Goal: Information Seeking & Learning: Learn about a topic

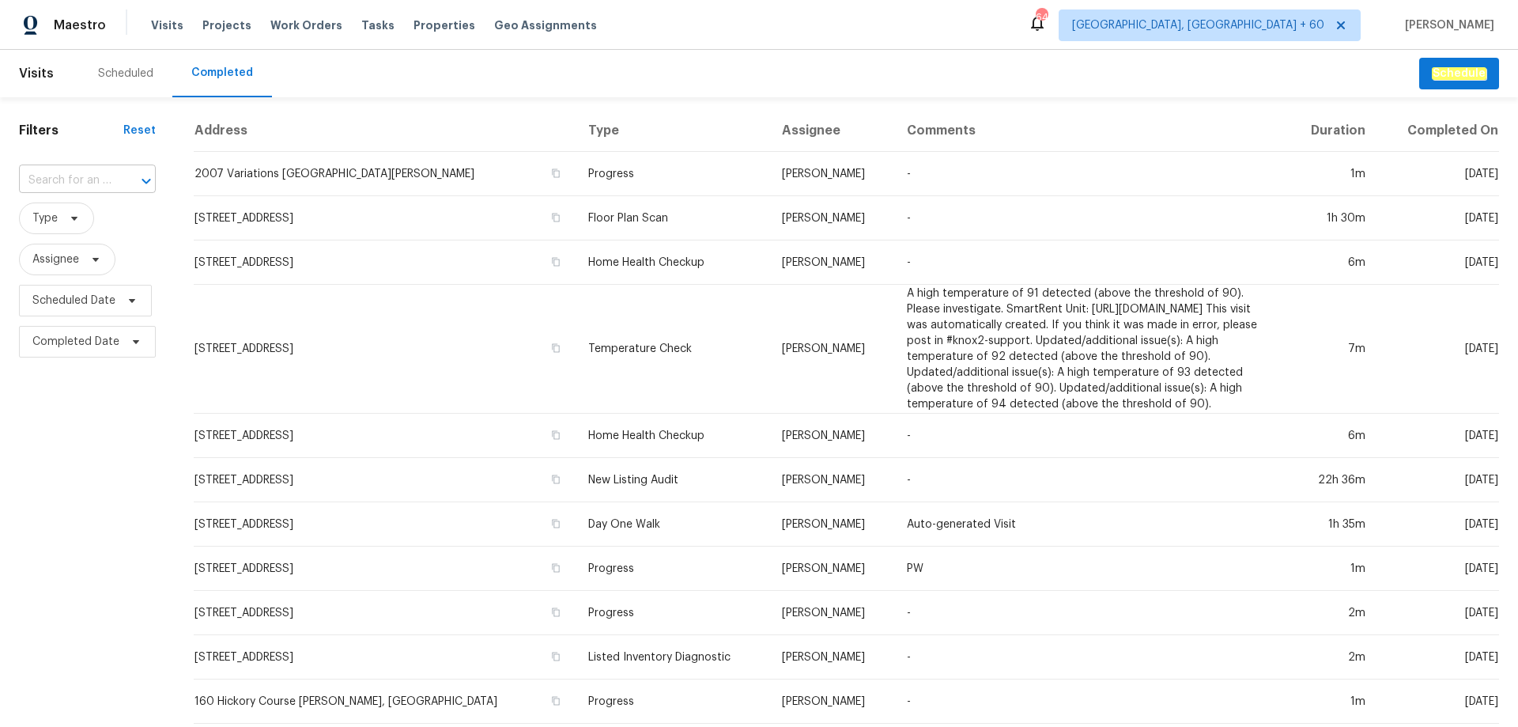
click at [92, 181] on input "text" at bounding box center [65, 180] width 93 height 25
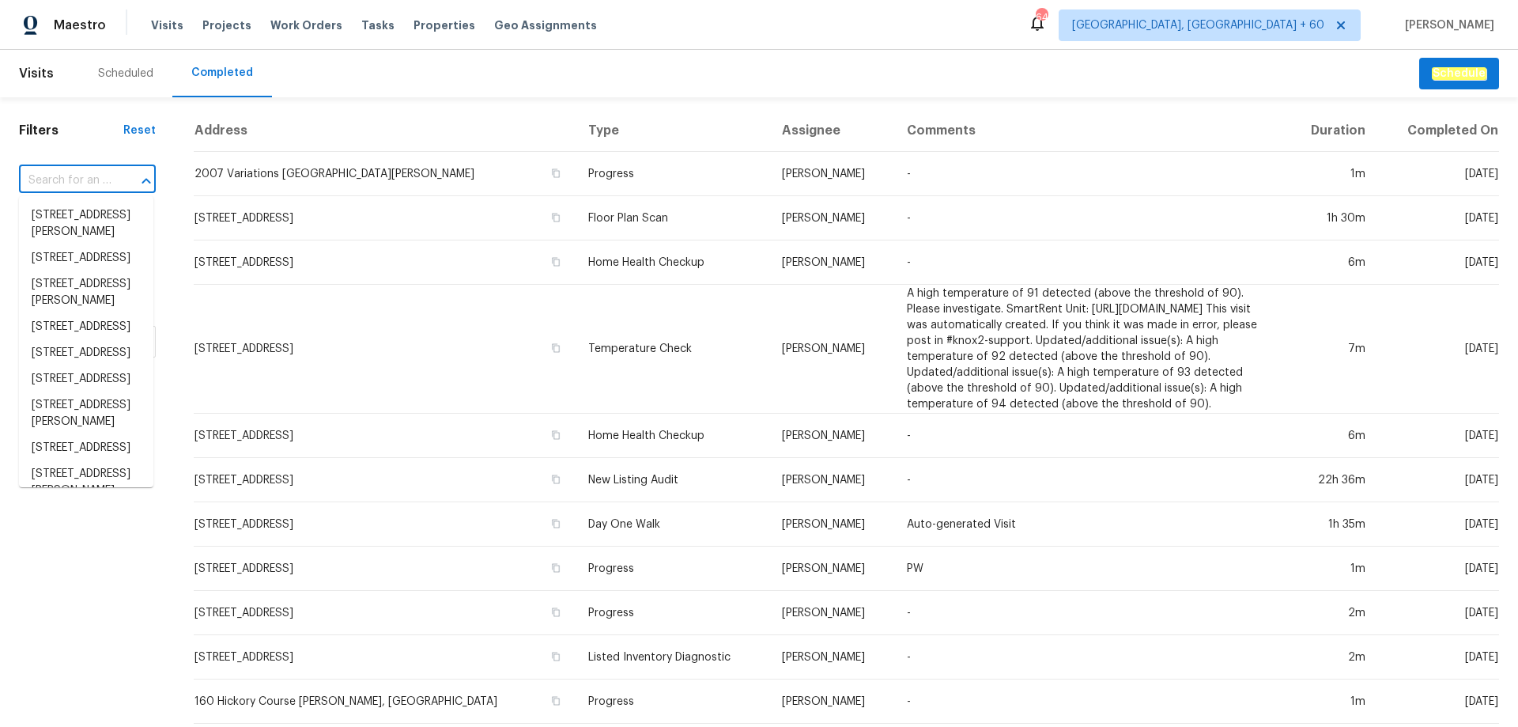
paste input "[STREET_ADDRESS]"
type input "[STREET_ADDRESS]"
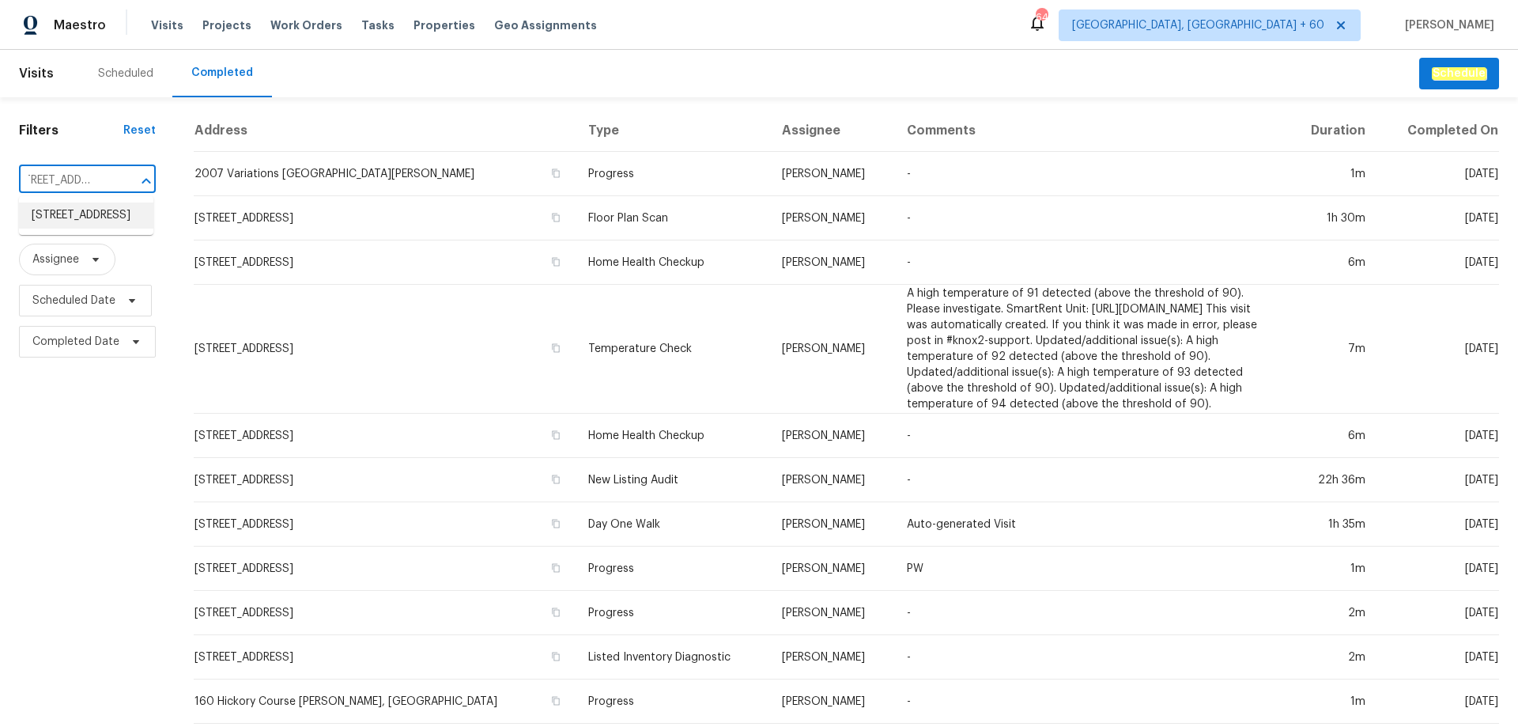
click at [91, 227] on li "[STREET_ADDRESS]" at bounding box center [86, 215] width 134 height 26
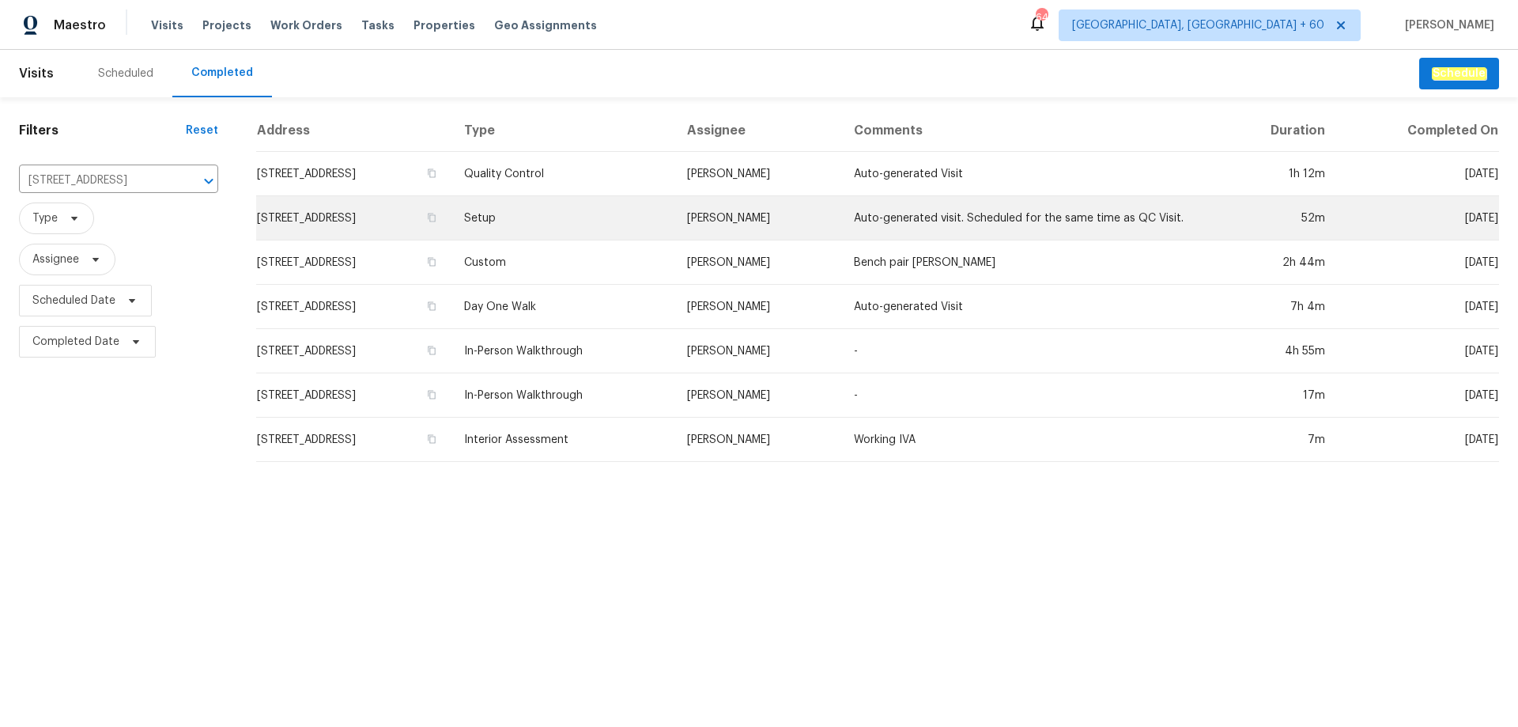
click at [596, 220] on td "Setup" at bounding box center [563, 218] width 222 height 44
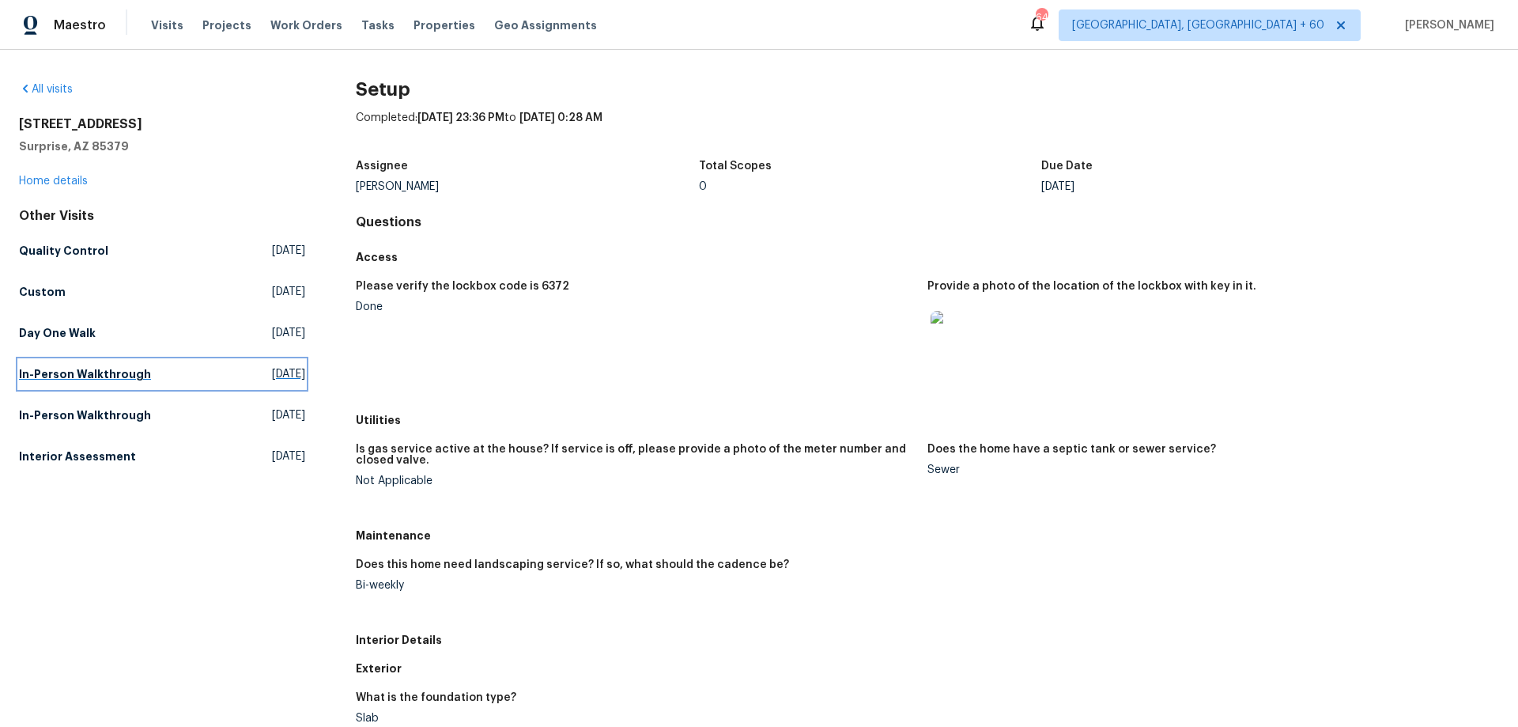
click at [57, 380] on h5 "In-Person Walkthrough" at bounding box center [85, 374] width 132 height 16
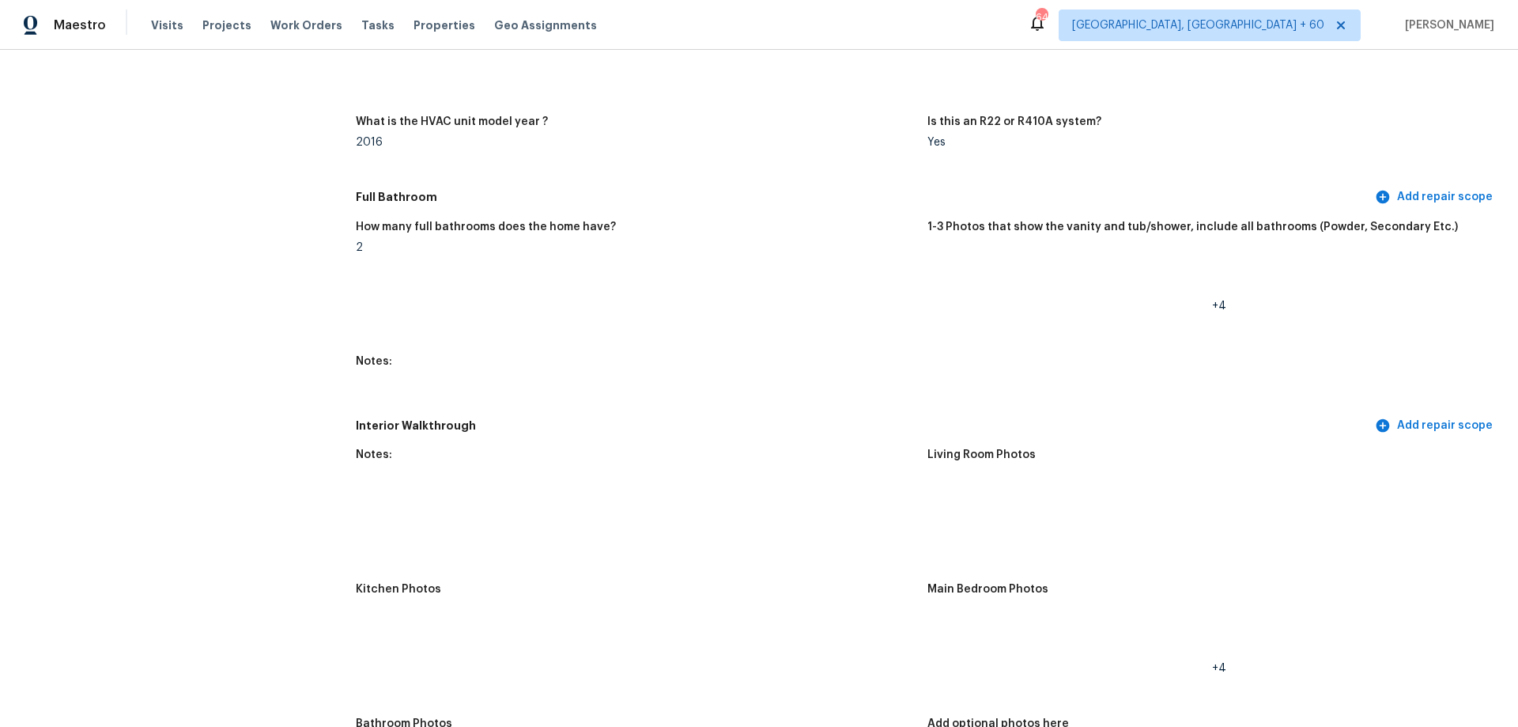
scroll to position [1819, 0]
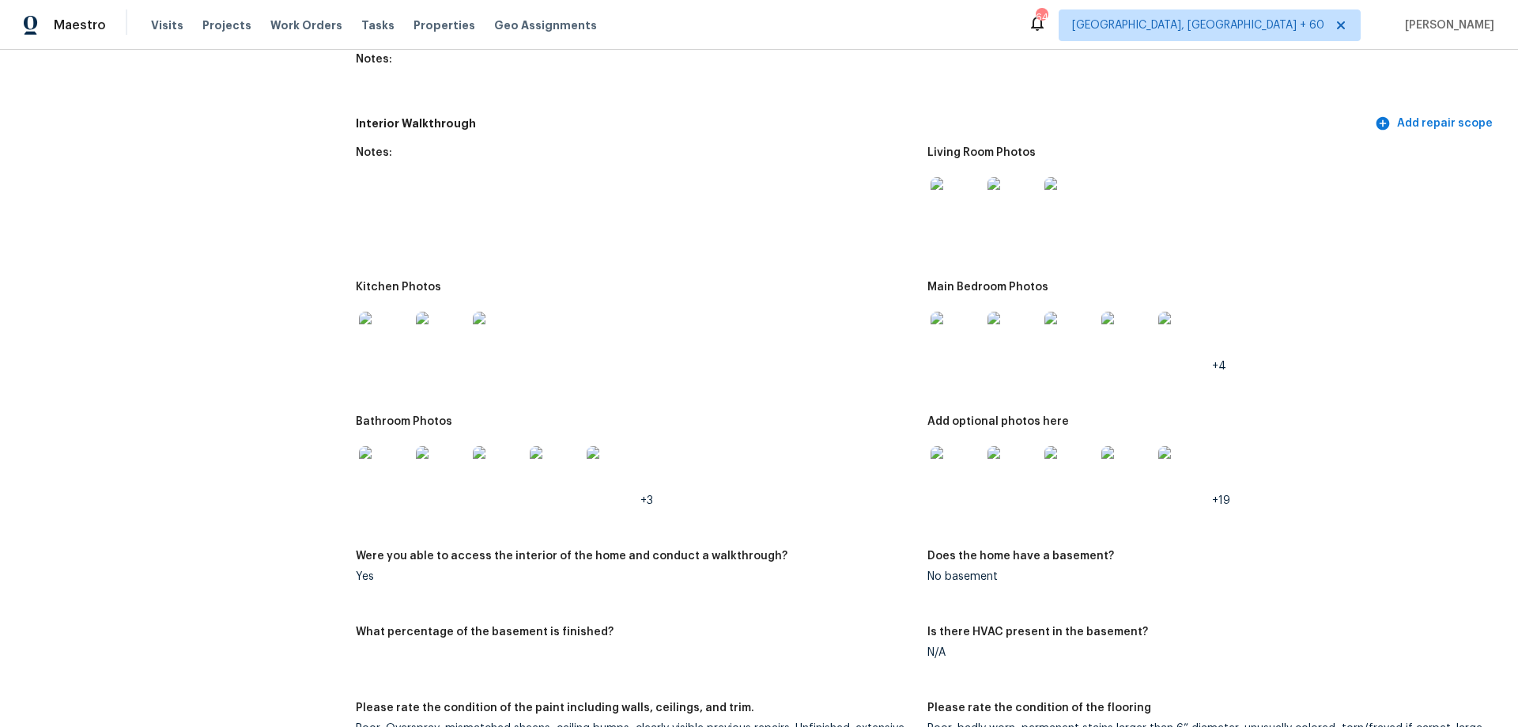
click at [967, 190] on img at bounding box center [956, 202] width 51 height 51
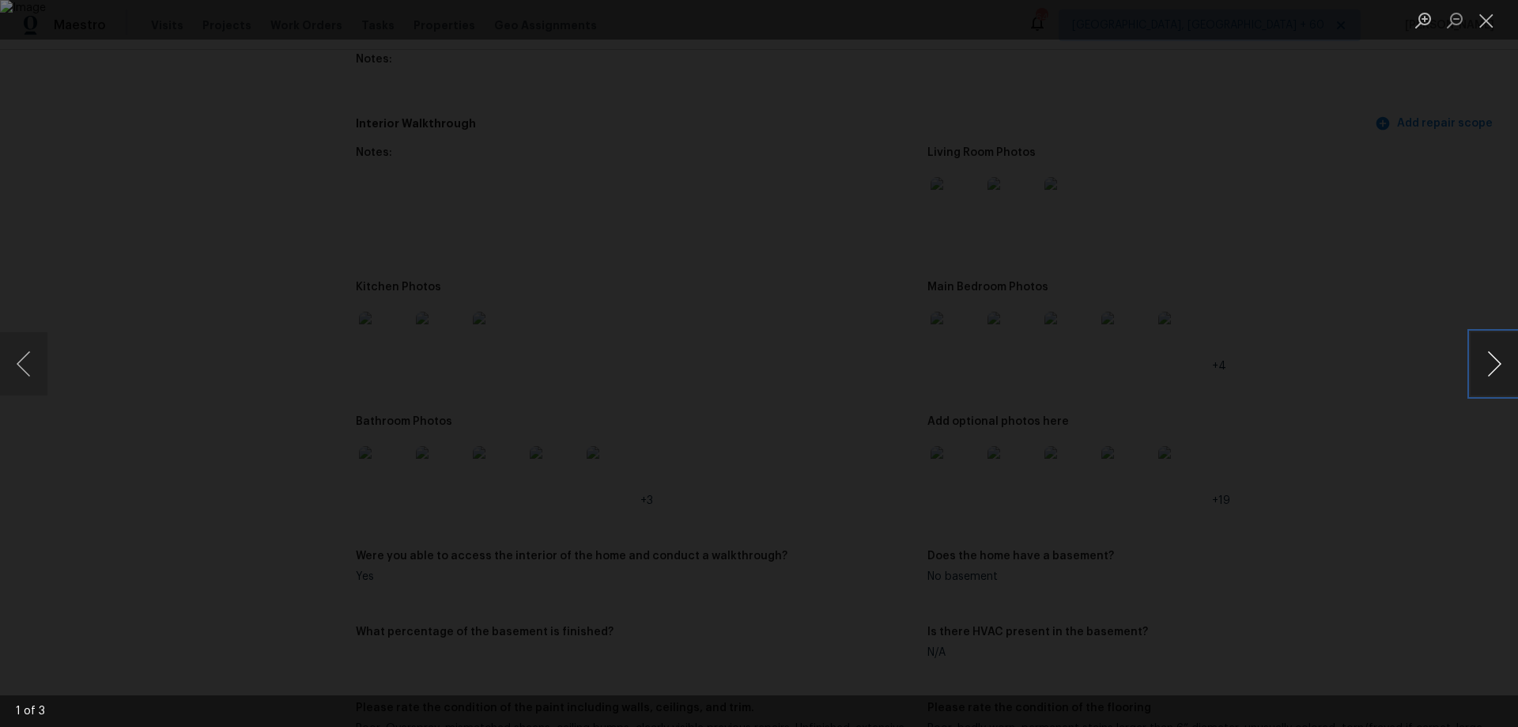
click at [1479, 351] on button "Next image" at bounding box center [1494, 363] width 47 height 63
click at [1505, 366] on button "Next image" at bounding box center [1494, 363] width 47 height 63
click at [19, 365] on button "Previous image" at bounding box center [23, 363] width 47 height 63
